Goal: Task Accomplishment & Management: Use online tool/utility

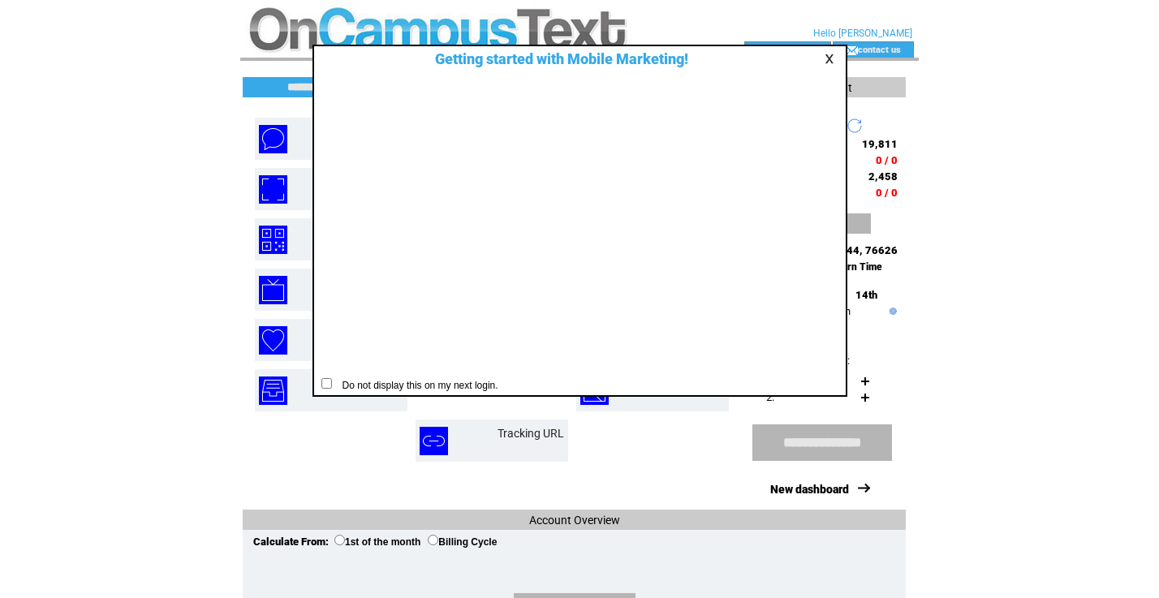
click at [827, 64] on td at bounding box center [832, 59] width 16 height 12
click at [831, 59] on link at bounding box center [832, 59] width 15 height 11
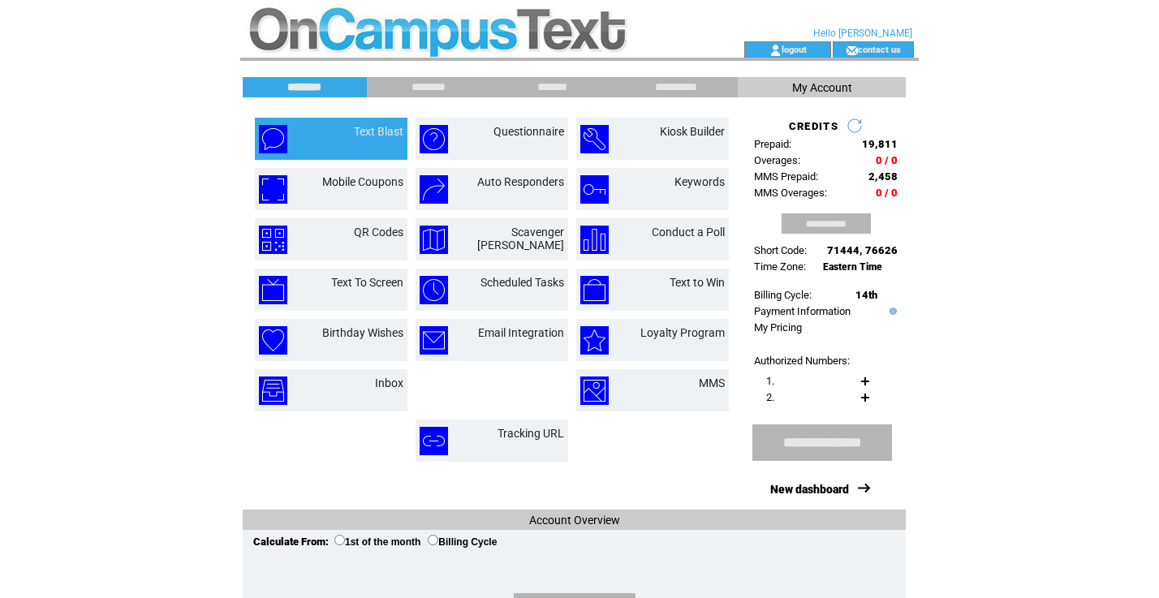
click at [378, 156] on td "Text Blast" at bounding box center [331, 139] width 153 height 42
click at [290, 125] on td at bounding box center [287, 139] width 57 height 28
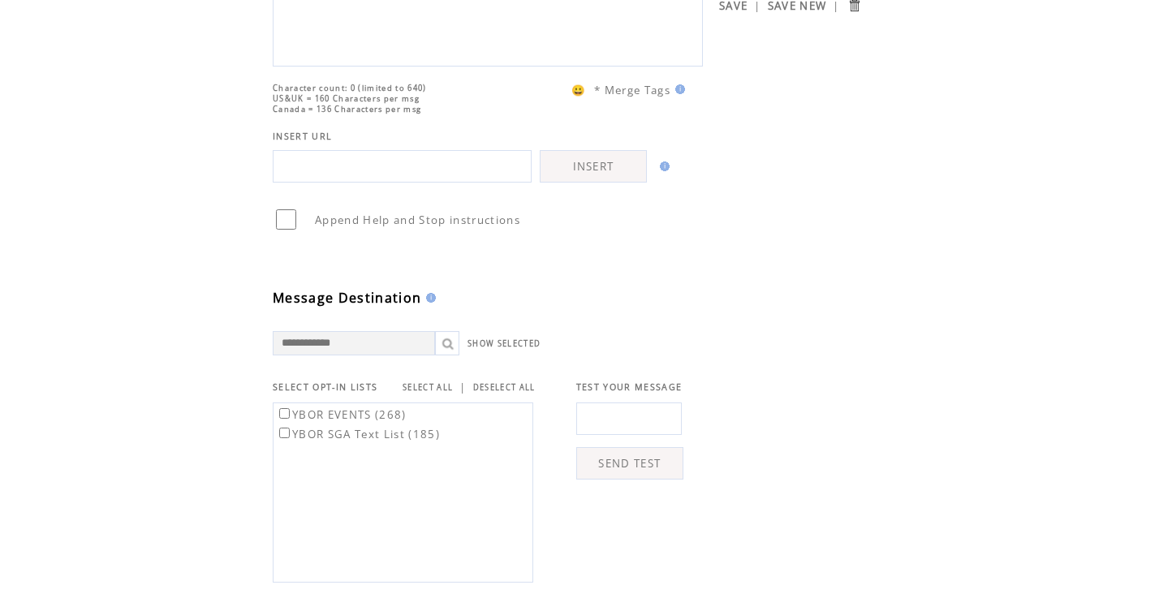
scroll to position [197, 0]
